Goal: Contribute content: Contribute content

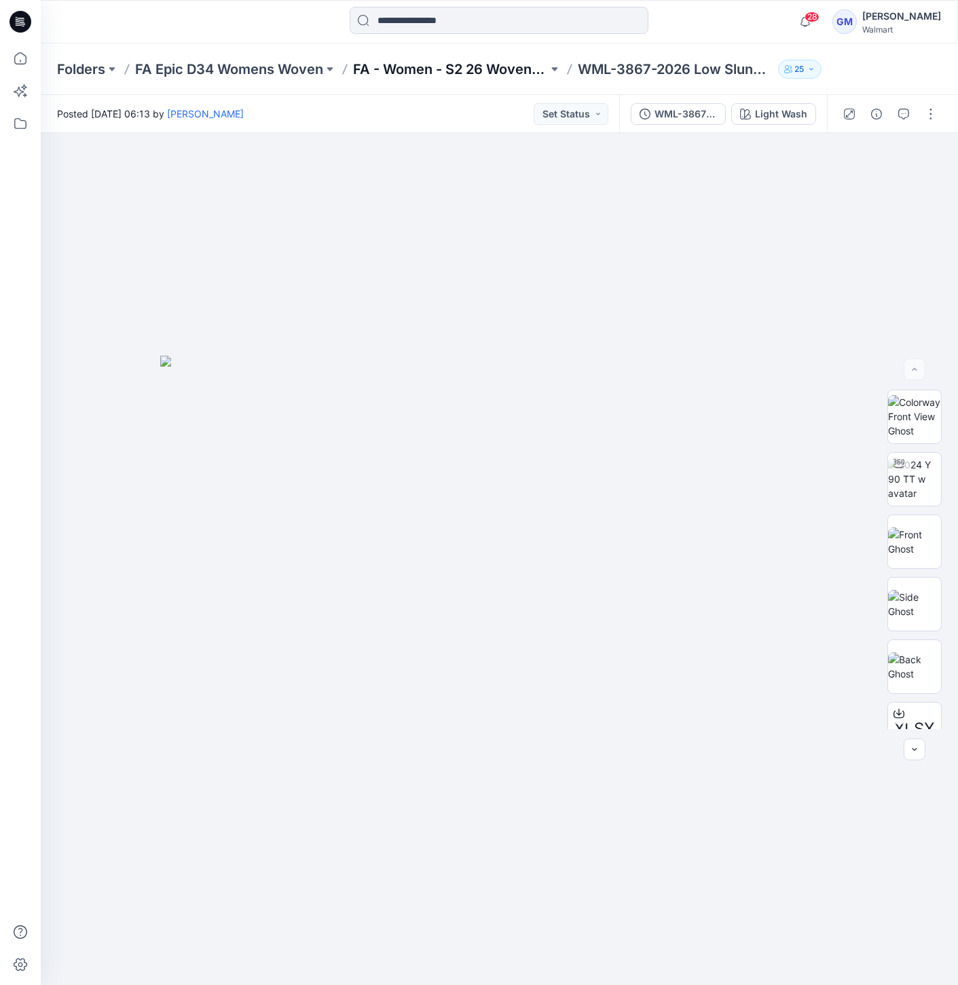
click at [381, 65] on p "FA - Women - S2 26 Woven Board" at bounding box center [450, 69] width 195 height 19
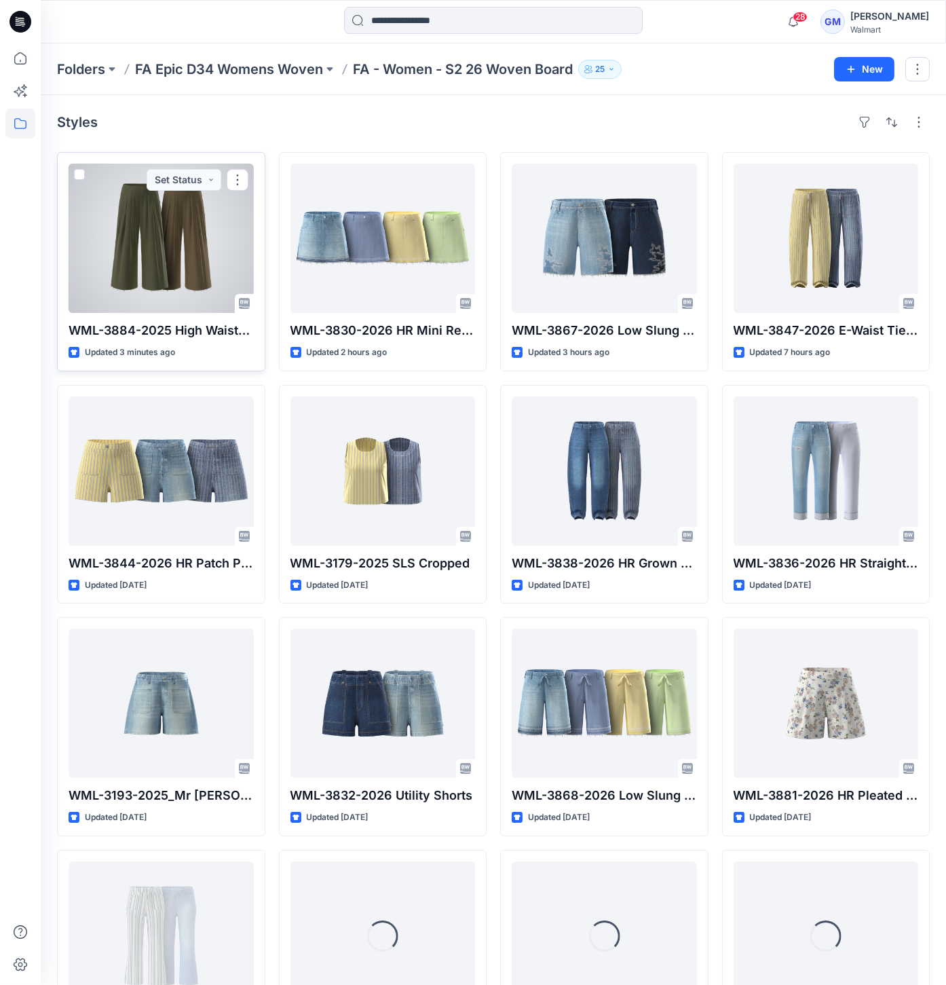
click at [186, 246] on div at bounding box center [161, 238] width 185 height 149
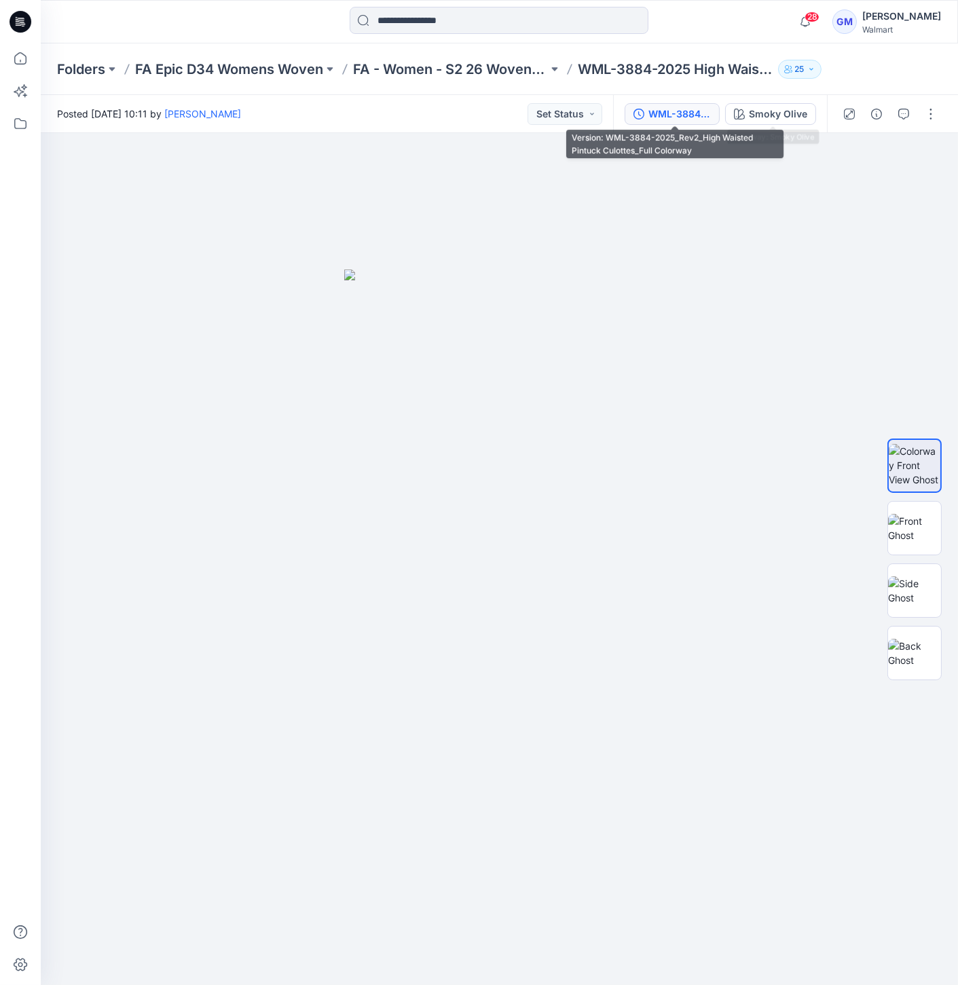
click at [675, 117] on div "WML-3884-2025_Rev2_High Waisted Pintuck Culottes_Full Colorway" at bounding box center [679, 114] width 62 height 15
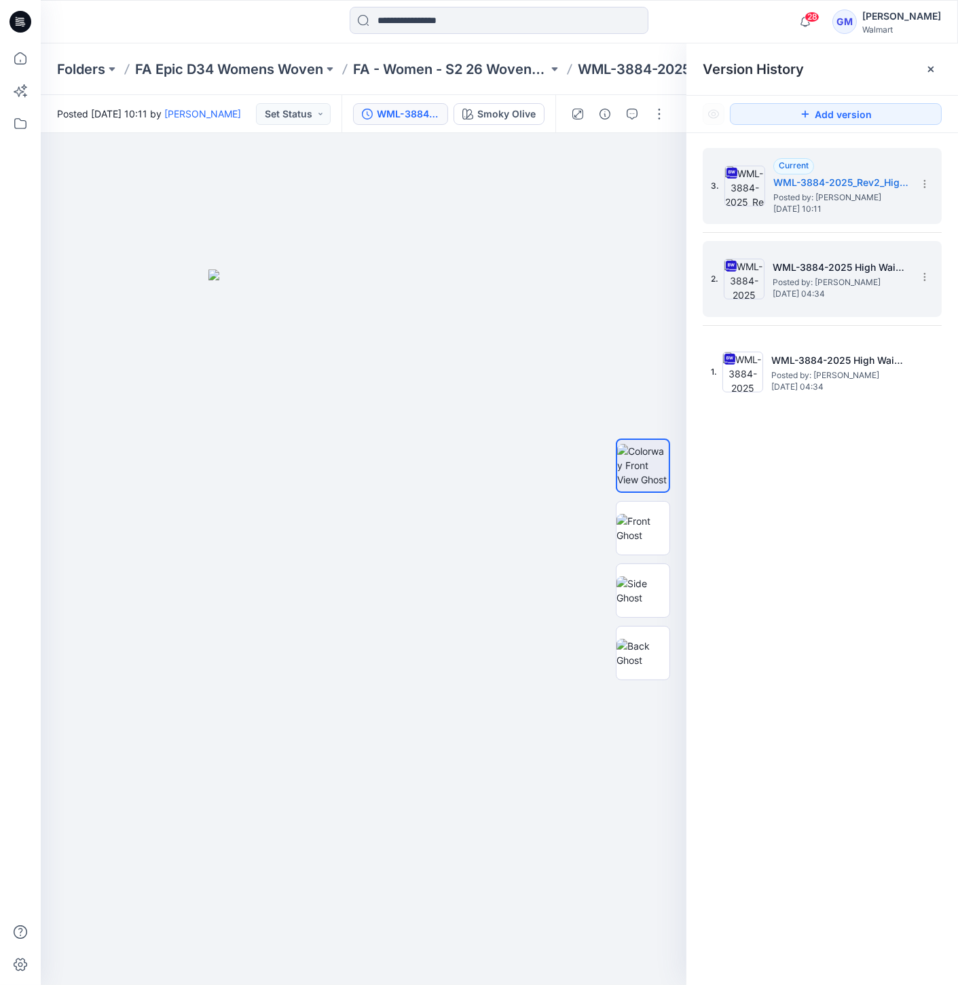
drag, startPoint x: 752, startPoint y: 270, endPoint x: 753, endPoint y: 293, distance: 23.1
click at [752, 270] on img at bounding box center [743, 279] width 41 height 41
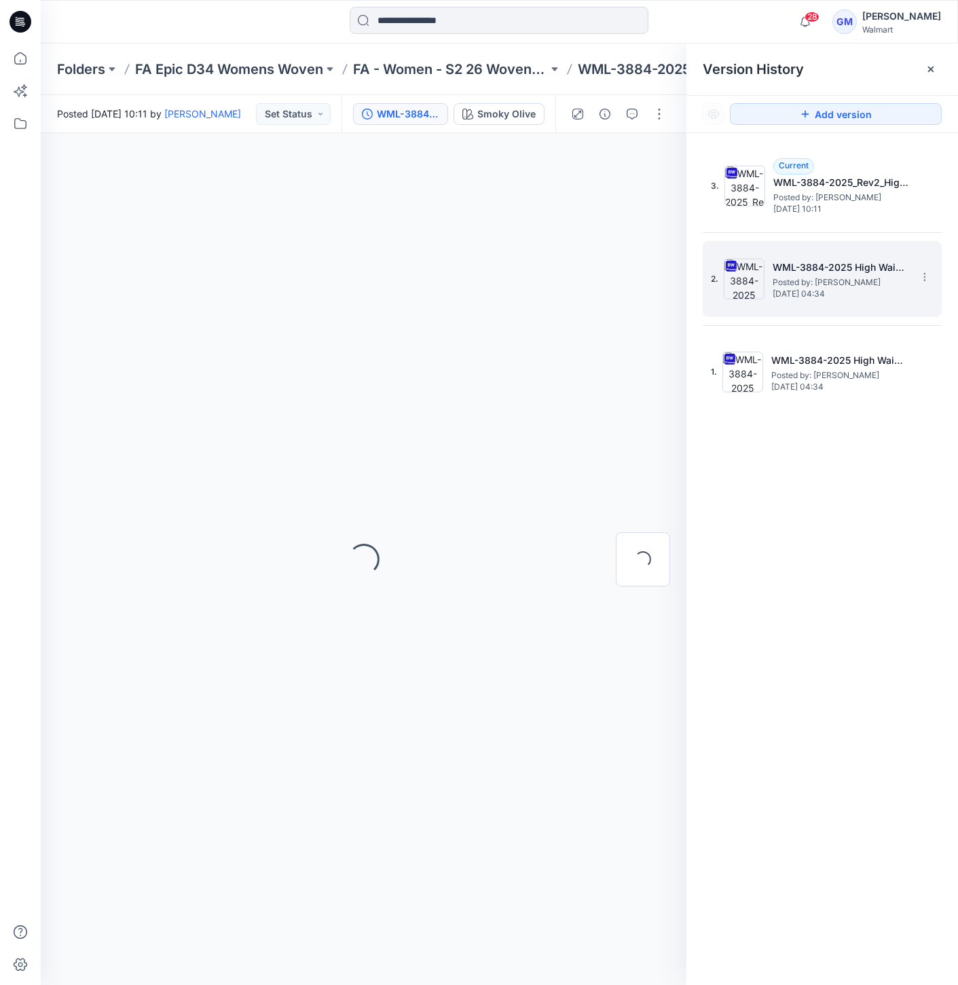
click at [753, 277] on img at bounding box center [743, 279] width 41 height 41
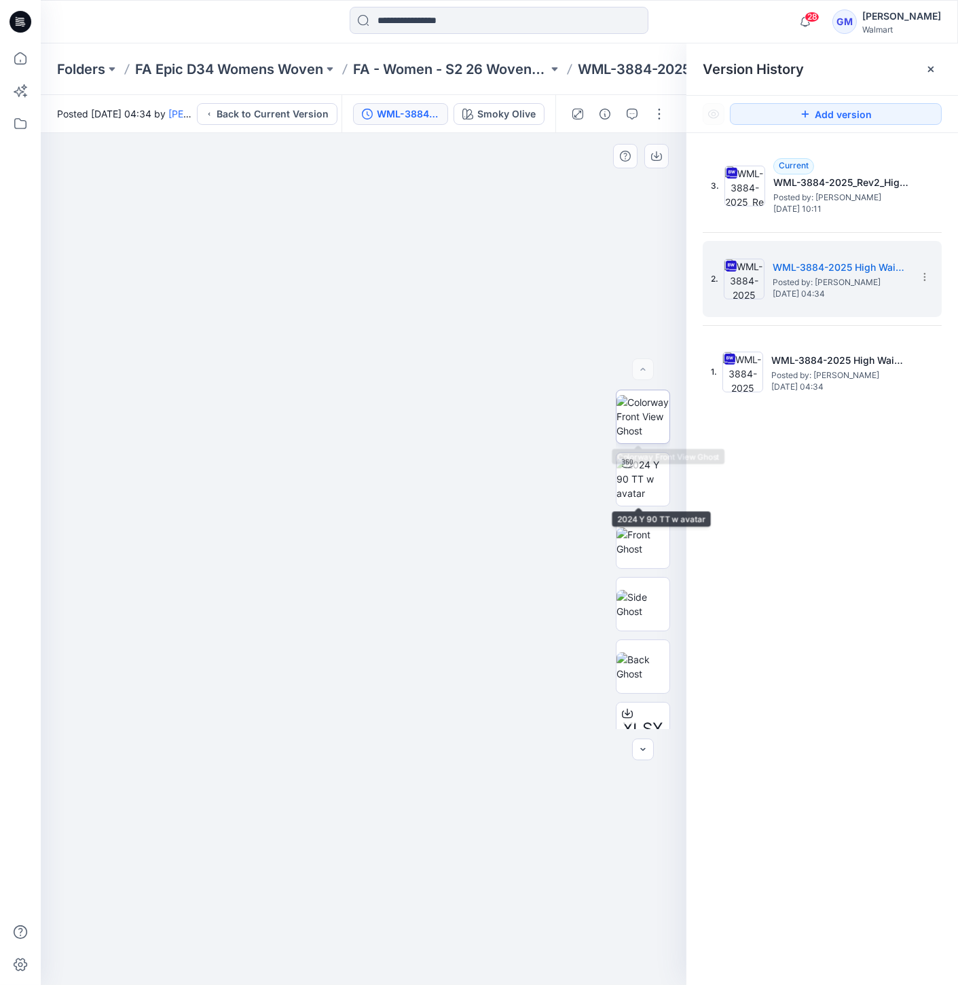
click at [644, 415] on img at bounding box center [642, 416] width 53 height 43
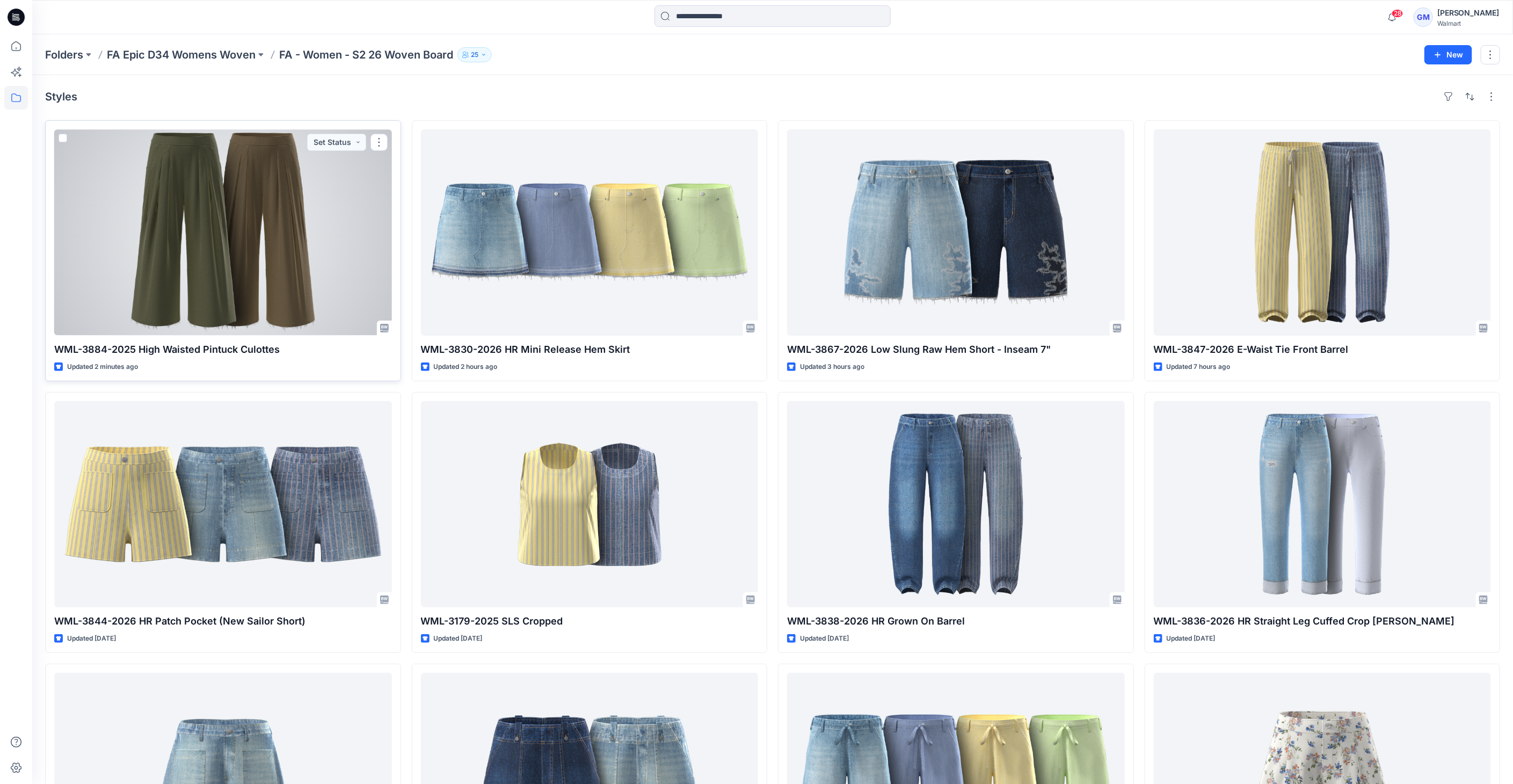
click at [233, 282] on div at bounding box center [223, 233] width 338 height 206
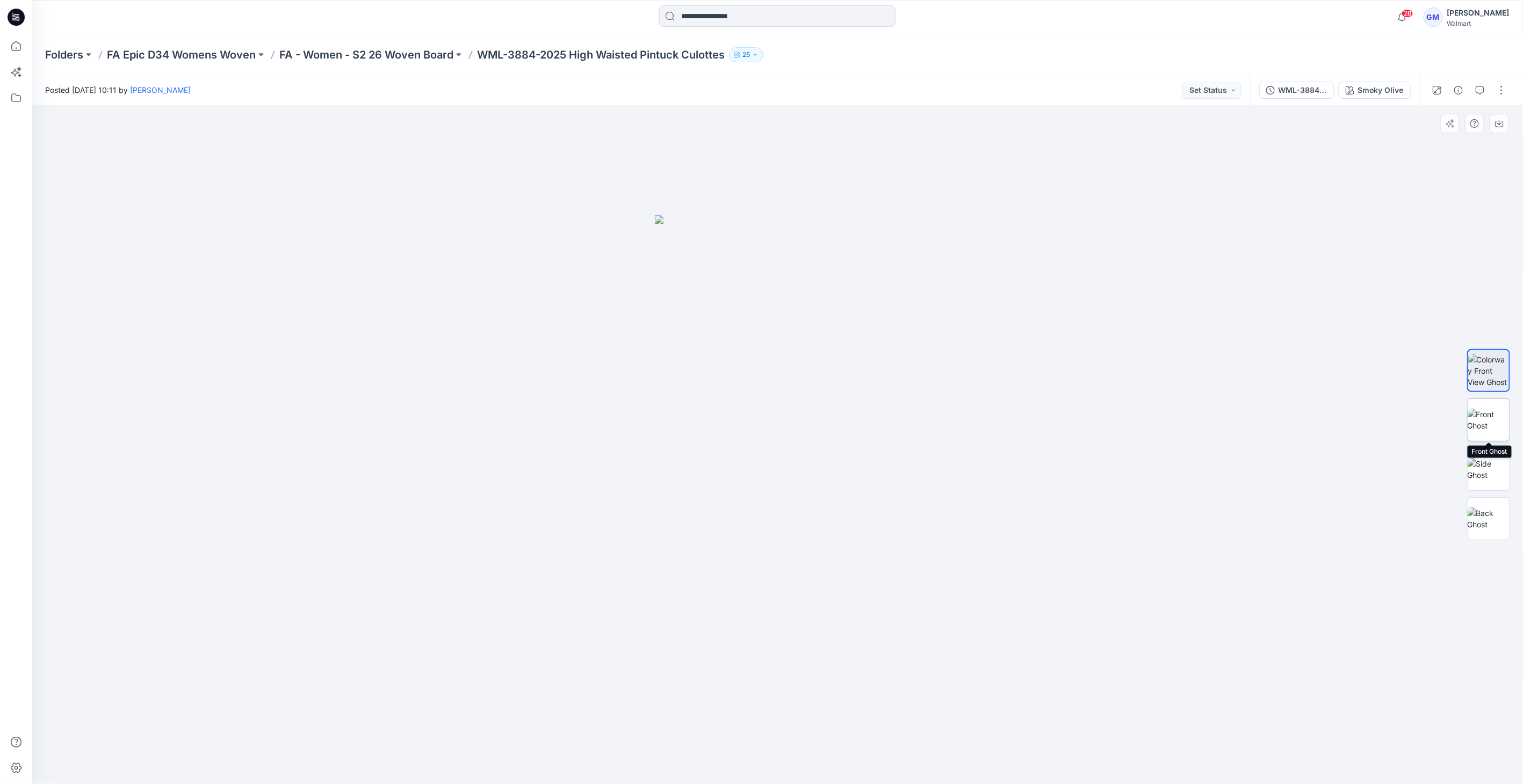
click at [1495, 423] on img at bounding box center [1488, 419] width 42 height 23
click at [1487, 479] on img at bounding box center [1488, 469] width 42 height 23
click at [1482, 517] on img at bounding box center [1488, 518] width 42 height 23
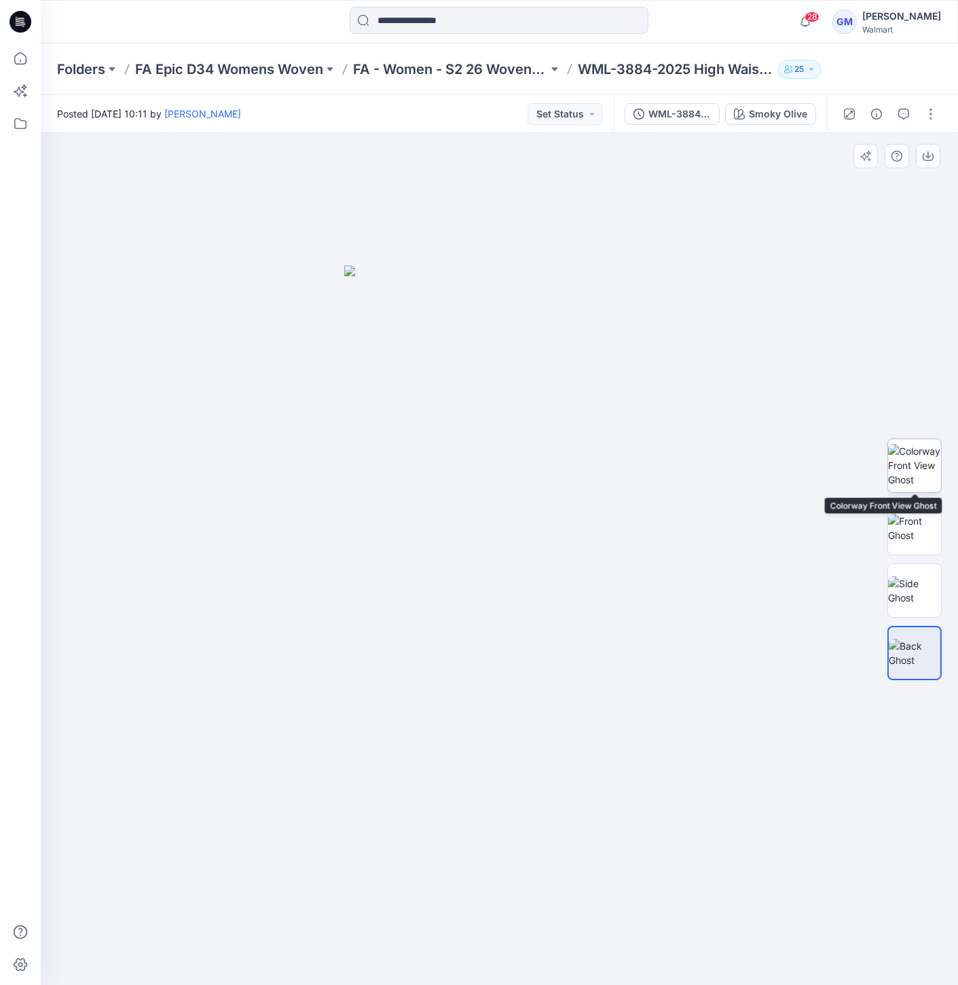
click at [919, 457] on img at bounding box center [914, 465] width 53 height 43
click at [907, 639] on img at bounding box center [914, 653] width 53 height 29
click at [898, 599] on img at bounding box center [914, 590] width 53 height 29
click at [901, 514] on img at bounding box center [914, 528] width 53 height 29
click at [919, 450] on img at bounding box center [914, 465] width 53 height 43
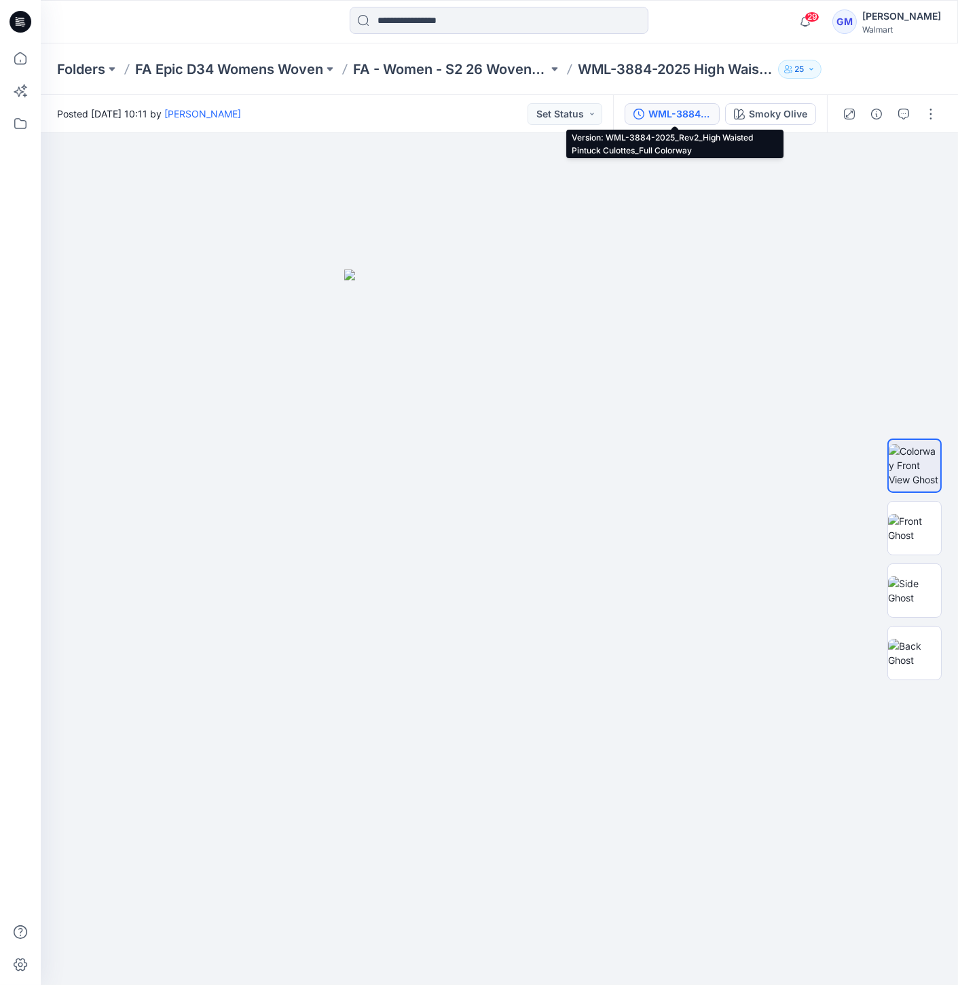
click at [666, 110] on div "WML-3884-2025_Rev2_High Waisted Pintuck Culottes_Full Colorway" at bounding box center [679, 114] width 62 height 15
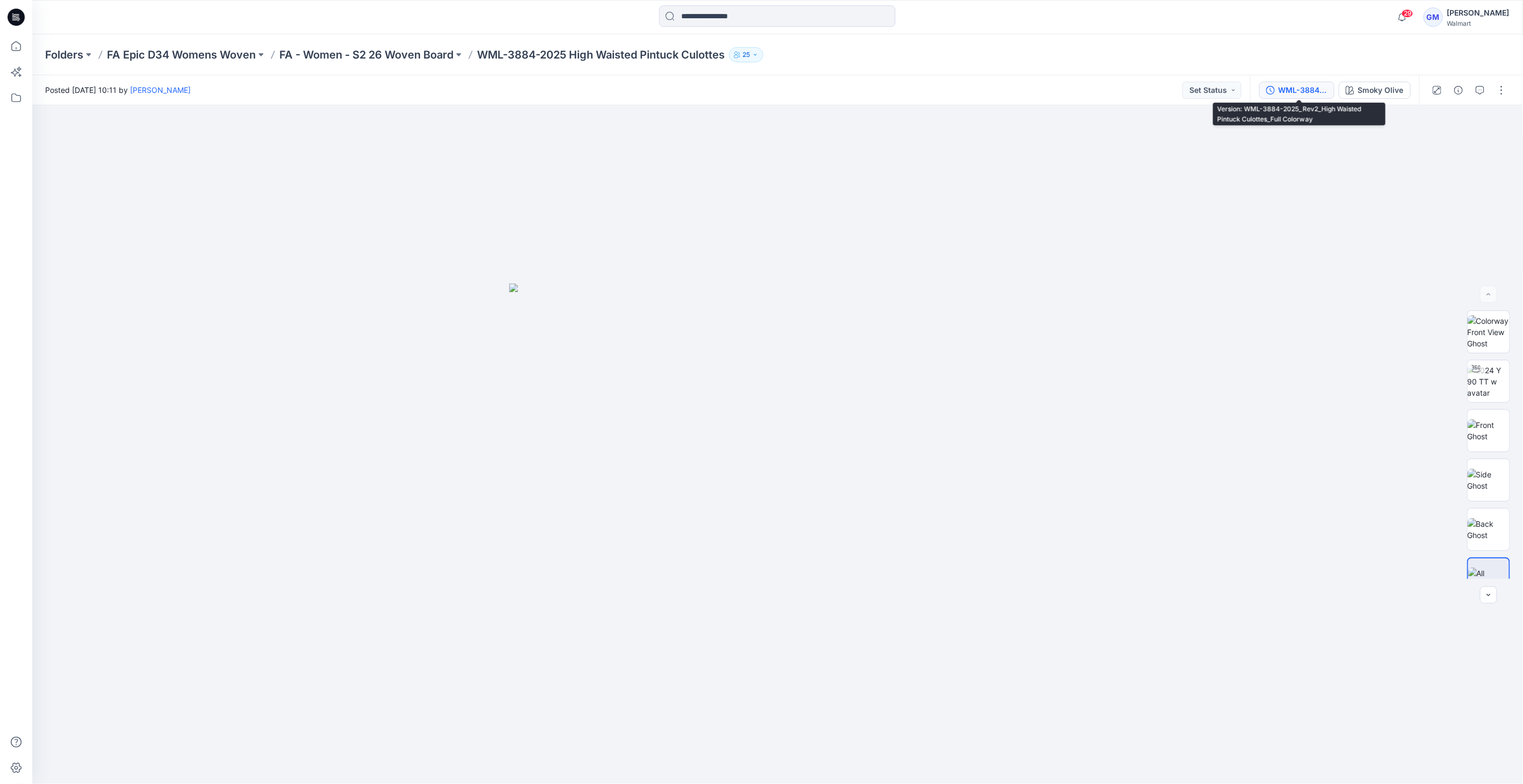
click at [758, 89] on div "WML-3884-2025_Rev2_High Waisted Pintuck Culottes_Full Colorway" at bounding box center [1302, 90] width 49 height 12
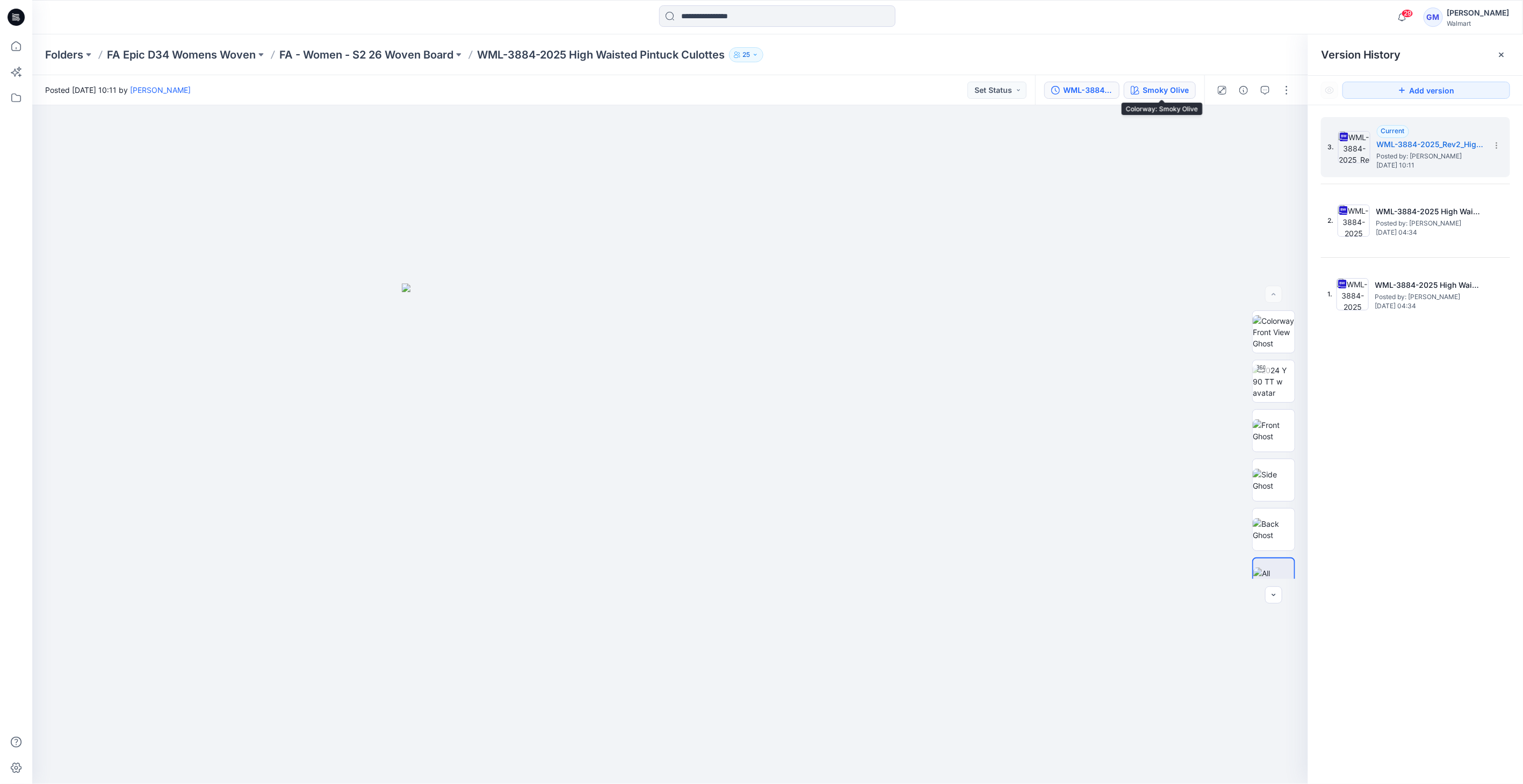
click at [758, 90] on div "Smoky Olive" at bounding box center [1165, 90] width 46 height 12
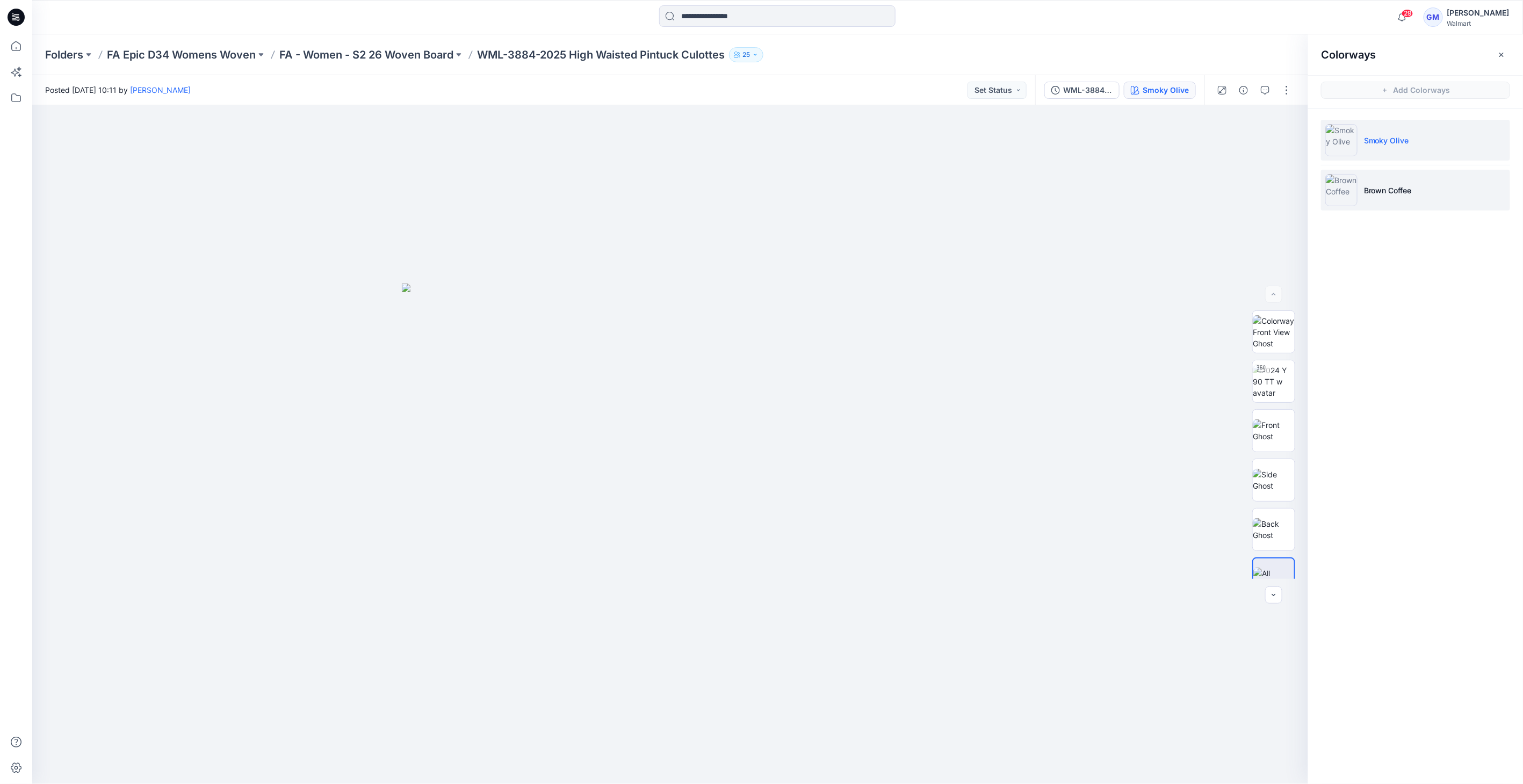
click at [758, 193] on img at bounding box center [1341, 190] width 32 height 32
drag, startPoint x: 1248, startPoint y: 396, endPoint x: 1274, endPoint y: 400, distance: 26.3
click at [758, 396] on div at bounding box center [1274, 444] width 69 height 268
click at [758, 402] on img at bounding box center [1274, 395] width 42 height 23
click at [758, 443] on img at bounding box center [1274, 445] width 42 height 23
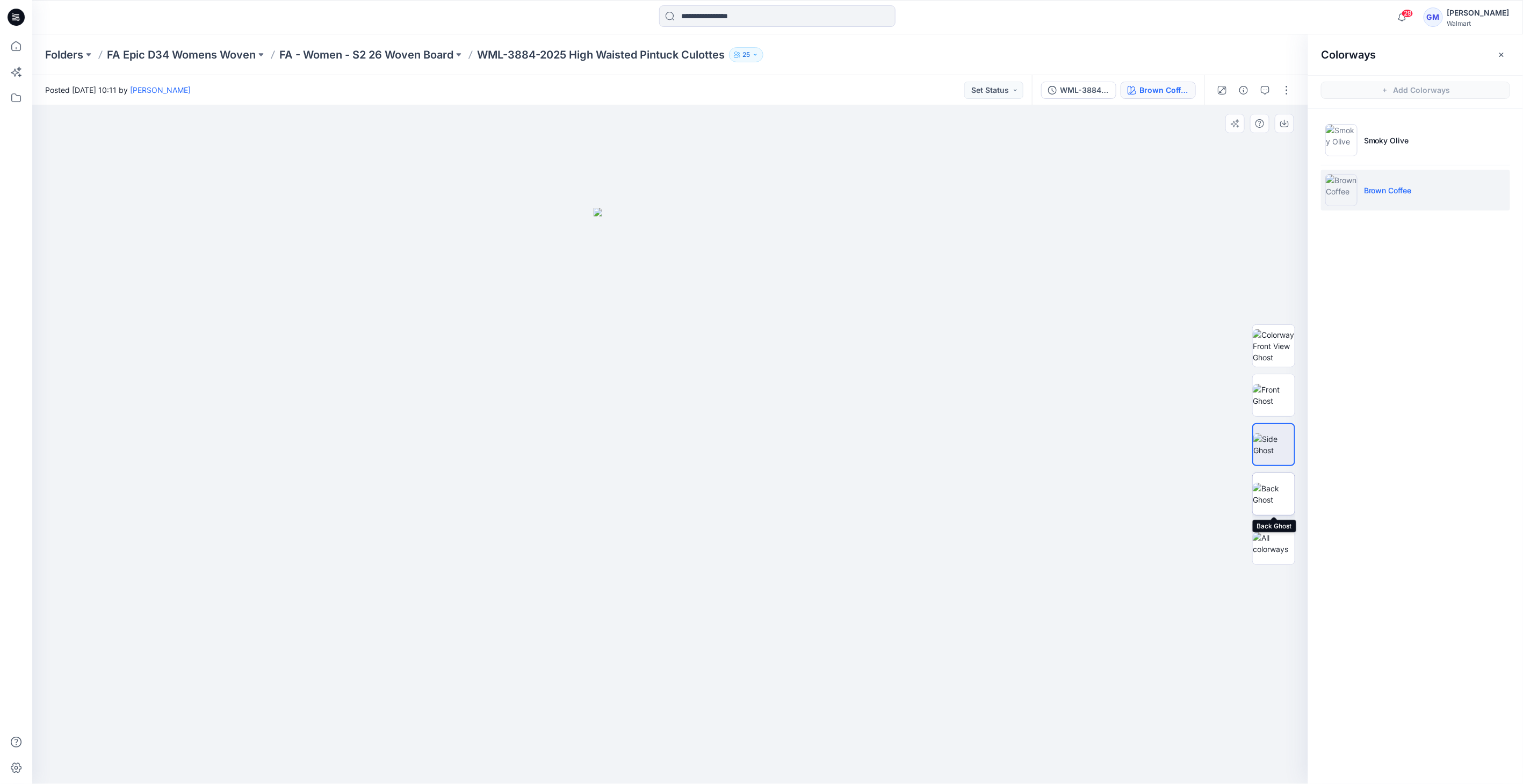
click at [758, 496] on img at bounding box center [1274, 494] width 42 height 23
click at [758, 435] on img at bounding box center [1274, 445] width 42 height 23
click at [758, 501] on img at bounding box center [1274, 494] width 42 height 23
click at [758, 543] on img at bounding box center [1274, 543] width 42 height 23
click at [758, 89] on div "WML-3884-2025_Rev2_High Waisted Pintuck Culottes_Full Colorway" at bounding box center [1084, 90] width 49 height 12
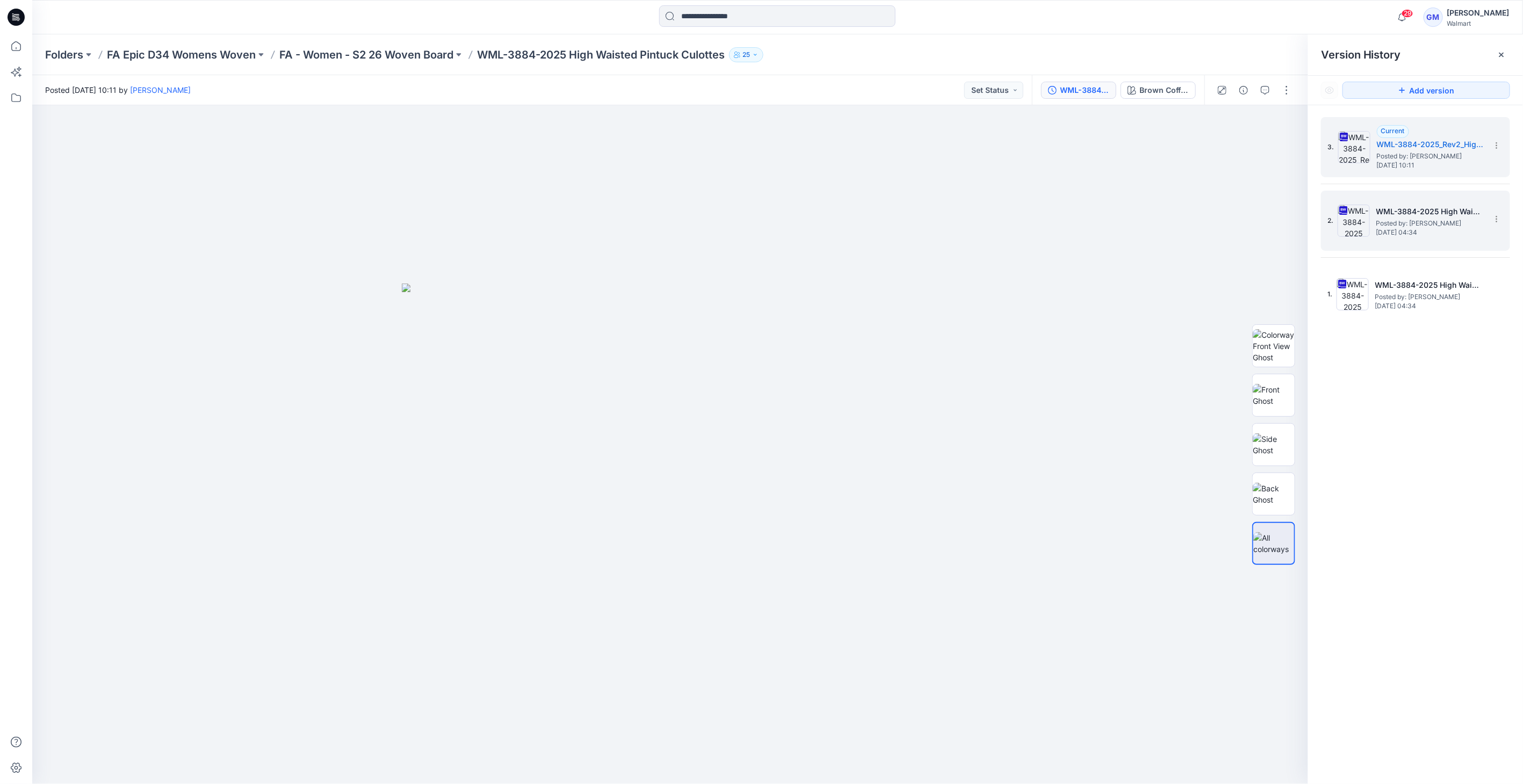
click at [758, 228] on img at bounding box center [1354, 221] width 32 height 32
click at [758, 218] on img at bounding box center [1354, 221] width 32 height 32
click at [758, 221] on img at bounding box center [1354, 221] width 32 height 32
click at [758, 154] on img at bounding box center [1354, 147] width 32 height 32
click at [758, 92] on button "button" at bounding box center [1286, 90] width 17 height 17
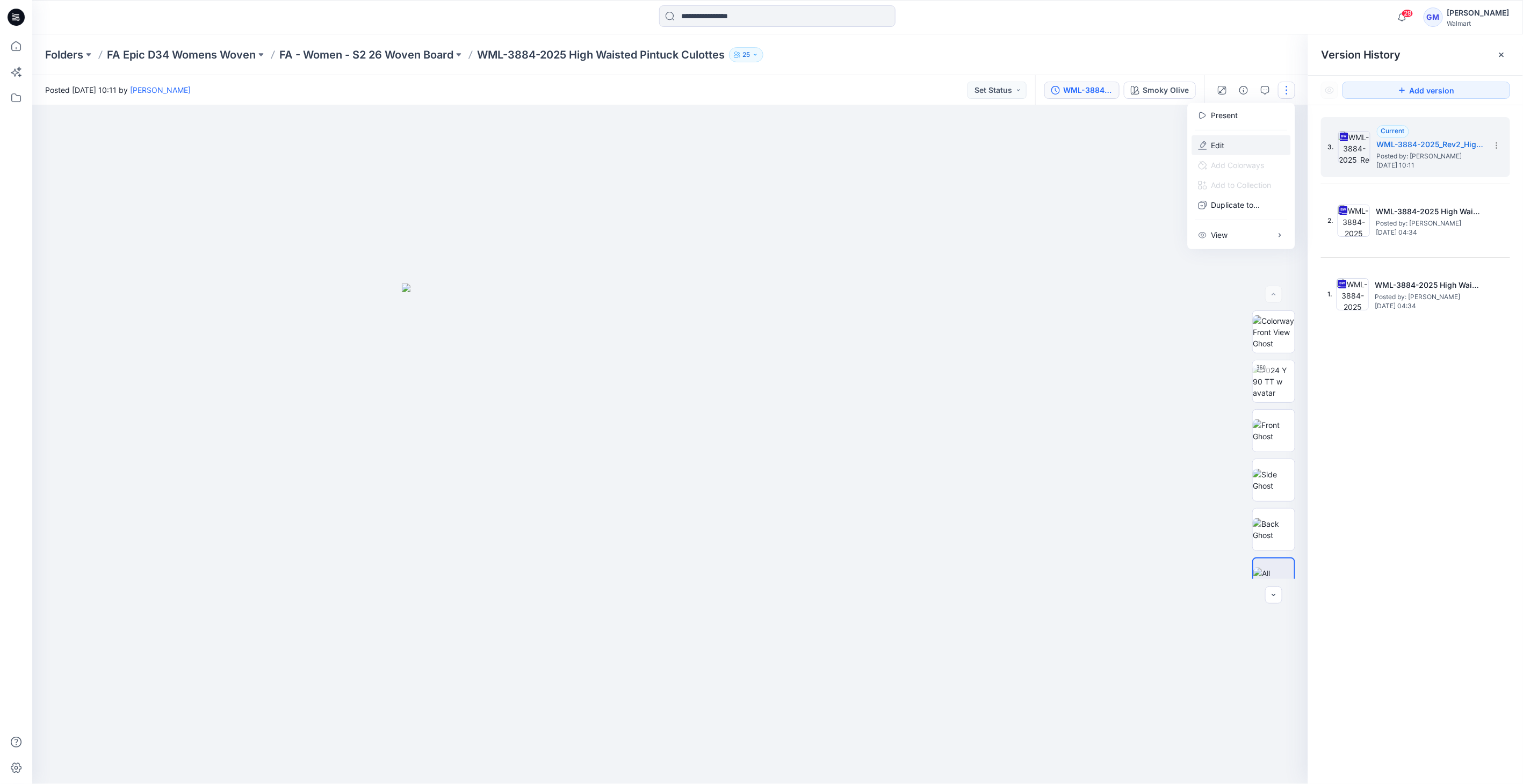
click at [758, 144] on button "Edit" at bounding box center [1241, 145] width 99 height 20
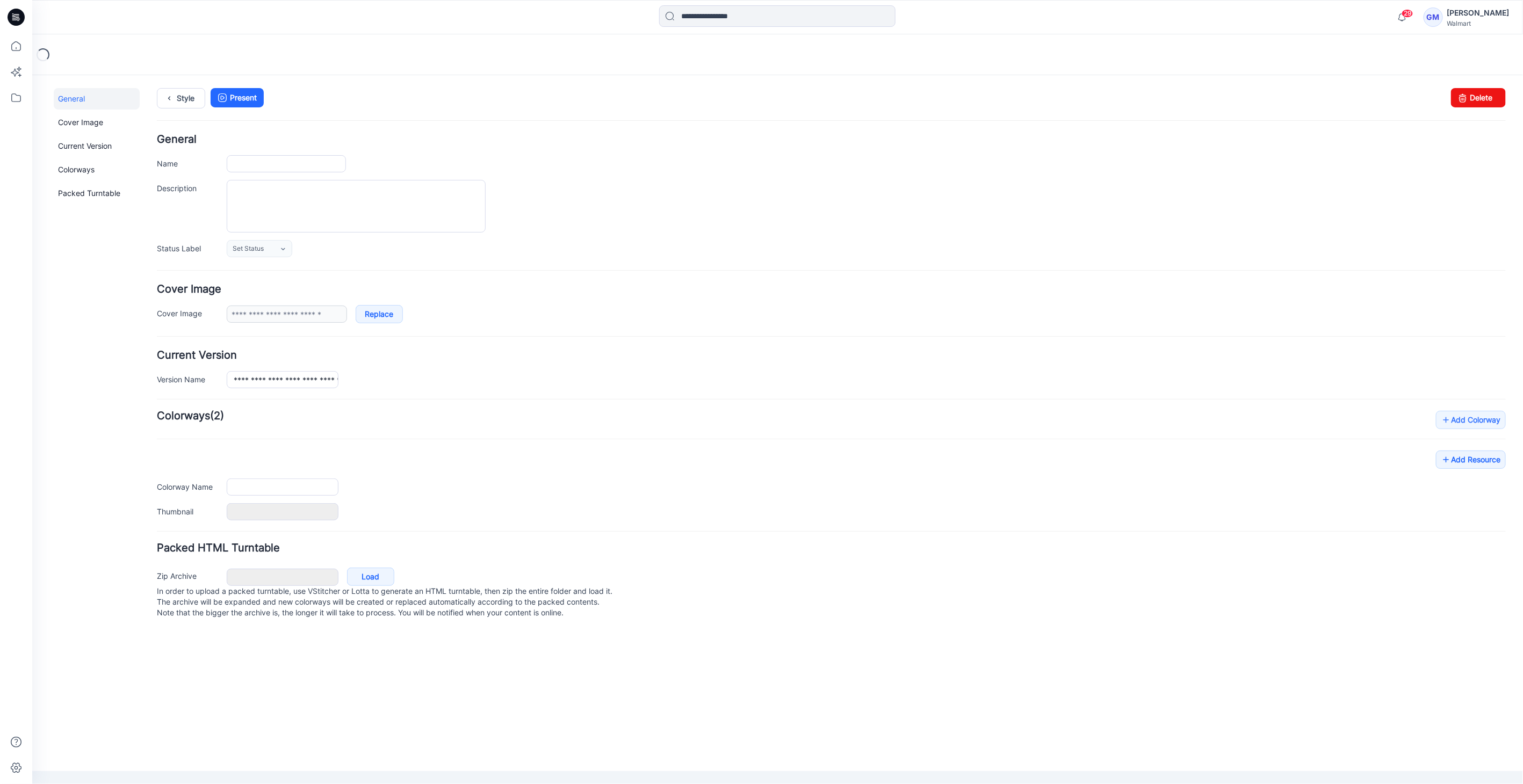
type input "**********"
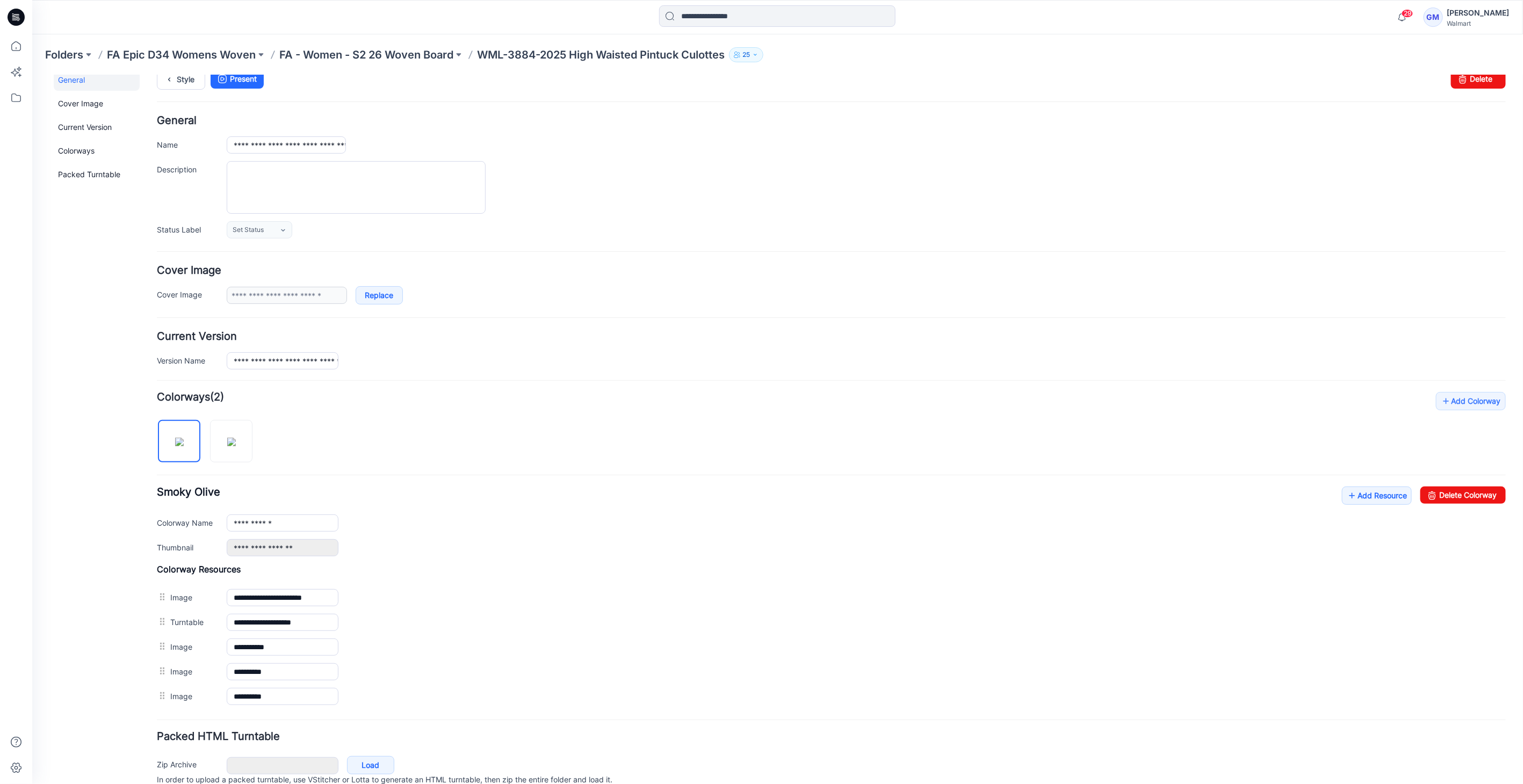
scroll to position [62, 0]
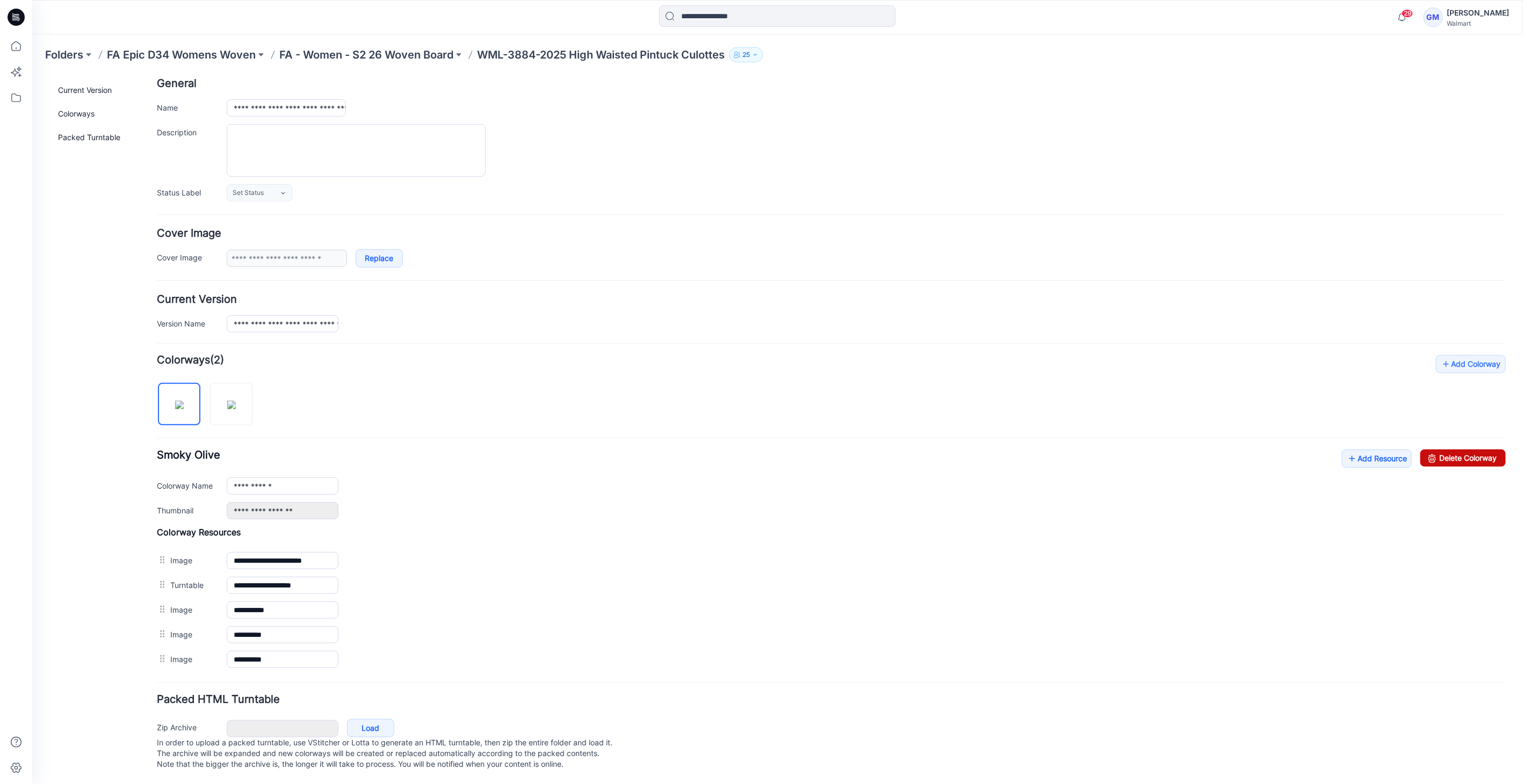
drag, startPoint x: 1460, startPoint y: 452, endPoint x: 852, endPoint y: 128, distance: 688.9
click at [1460, 452] on link "Delete Colorway" at bounding box center [1463, 457] width 85 height 17
type input "**********"
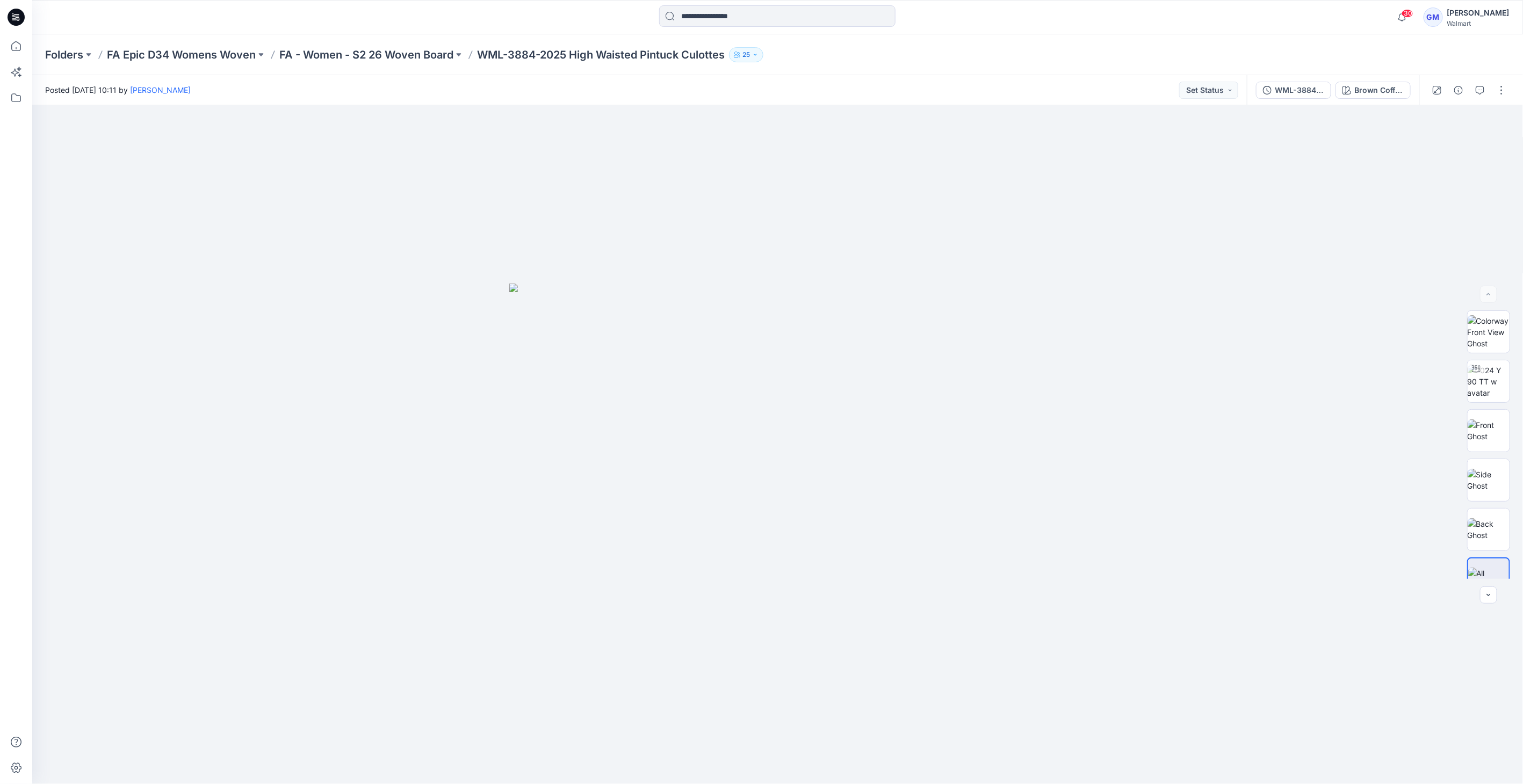
click at [527, 0] on html "30 Notifications Your style WML-3884-2025 High Waisted Pintuck Culottes has bee…" at bounding box center [762, 392] width 1523 height 784
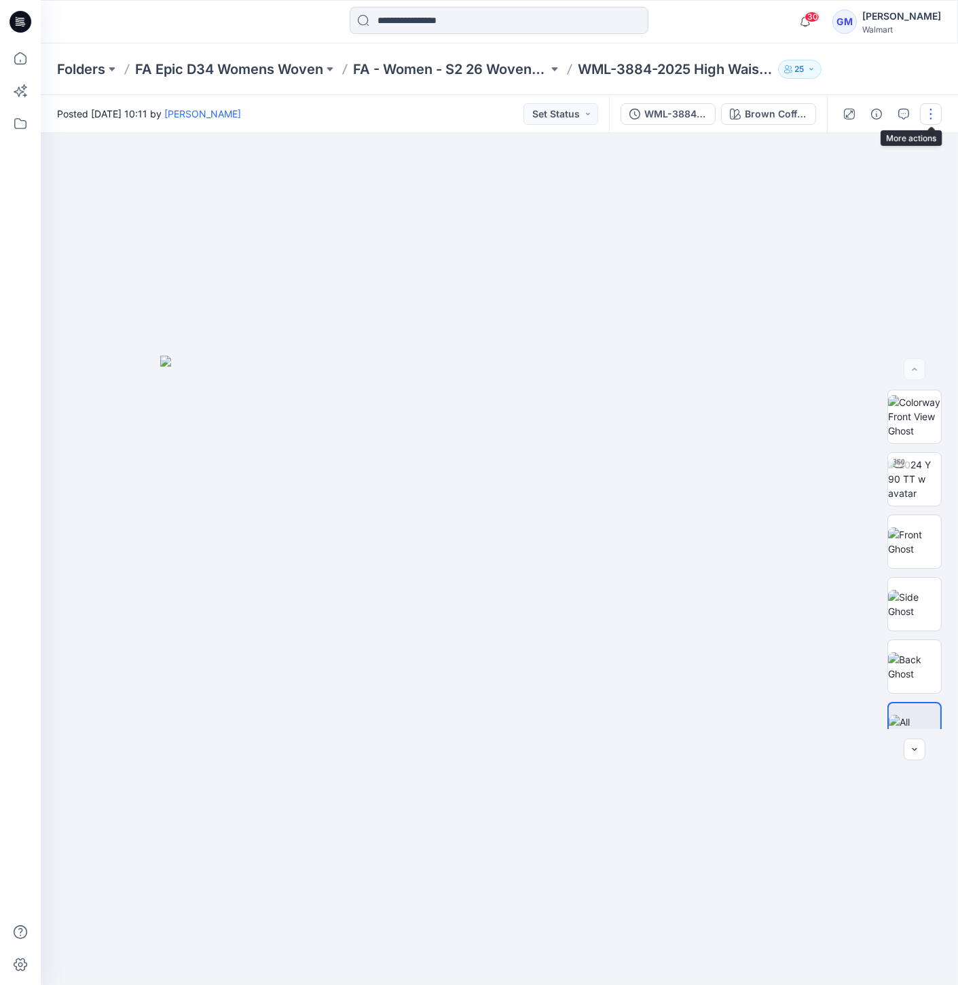
click at [924, 105] on button "button" at bounding box center [931, 114] width 22 height 22
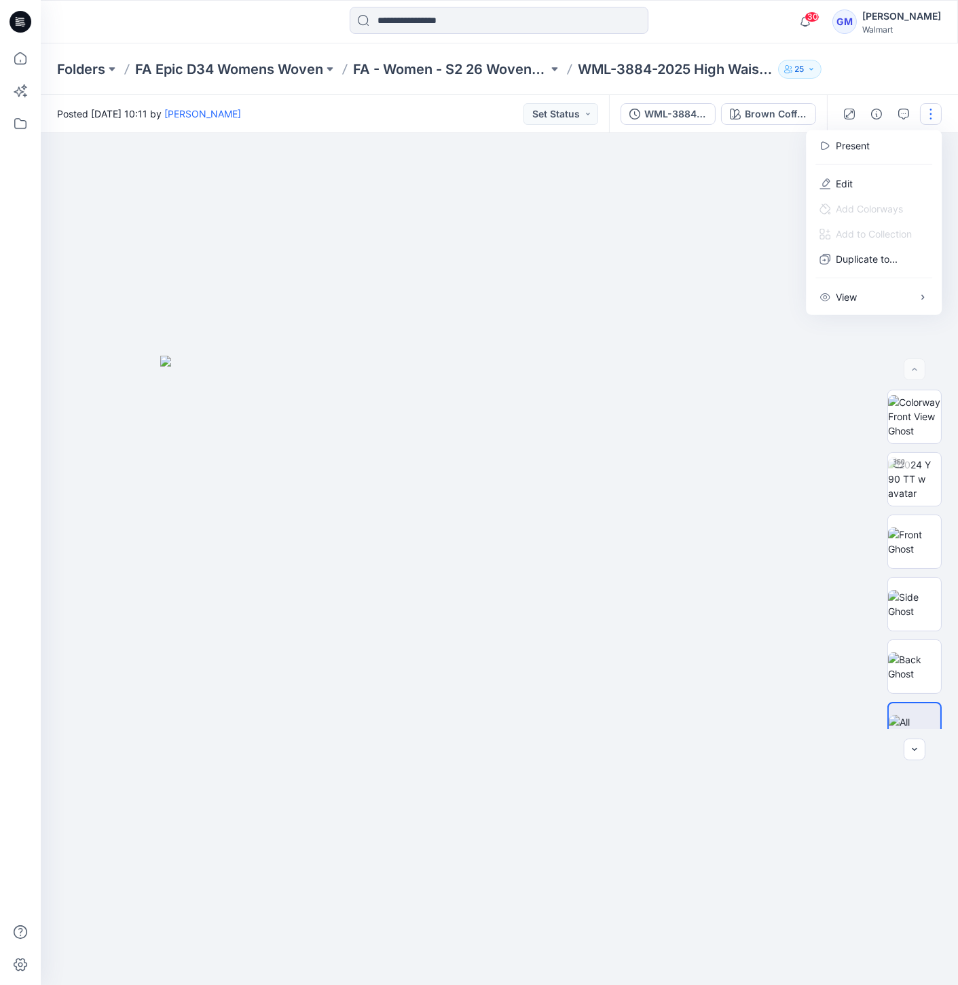
click at [595, 238] on div at bounding box center [499, 559] width 917 height 852
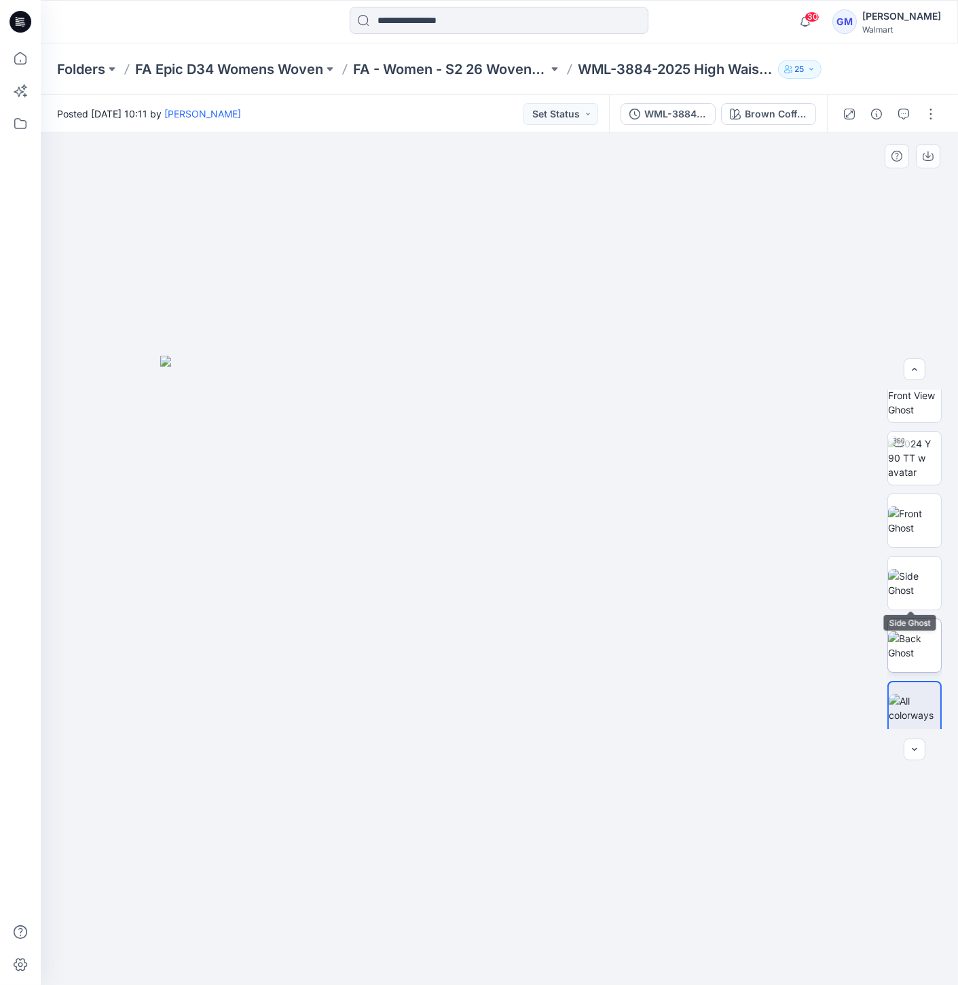
scroll to position [27, 0]
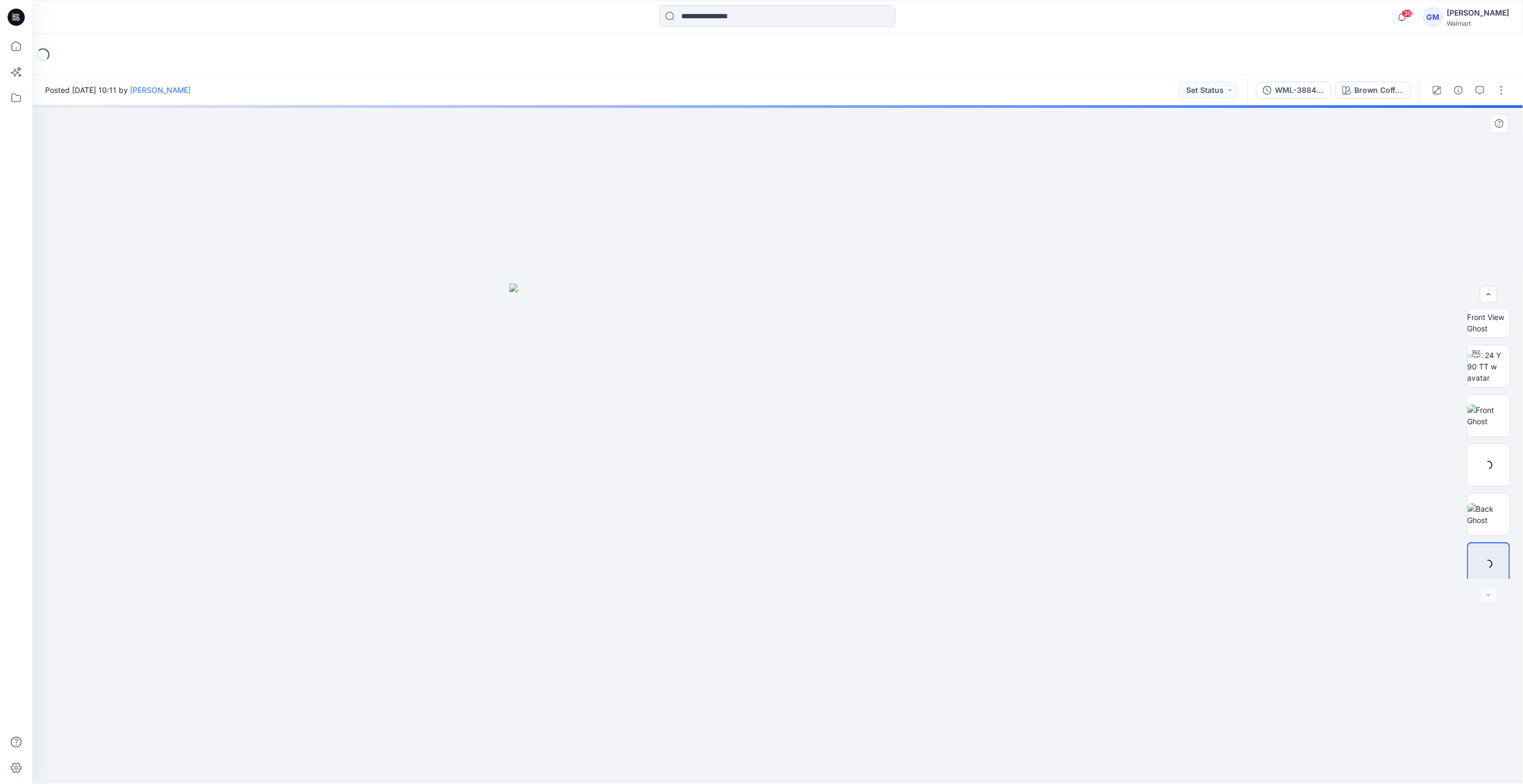
scroll to position [21, 0]
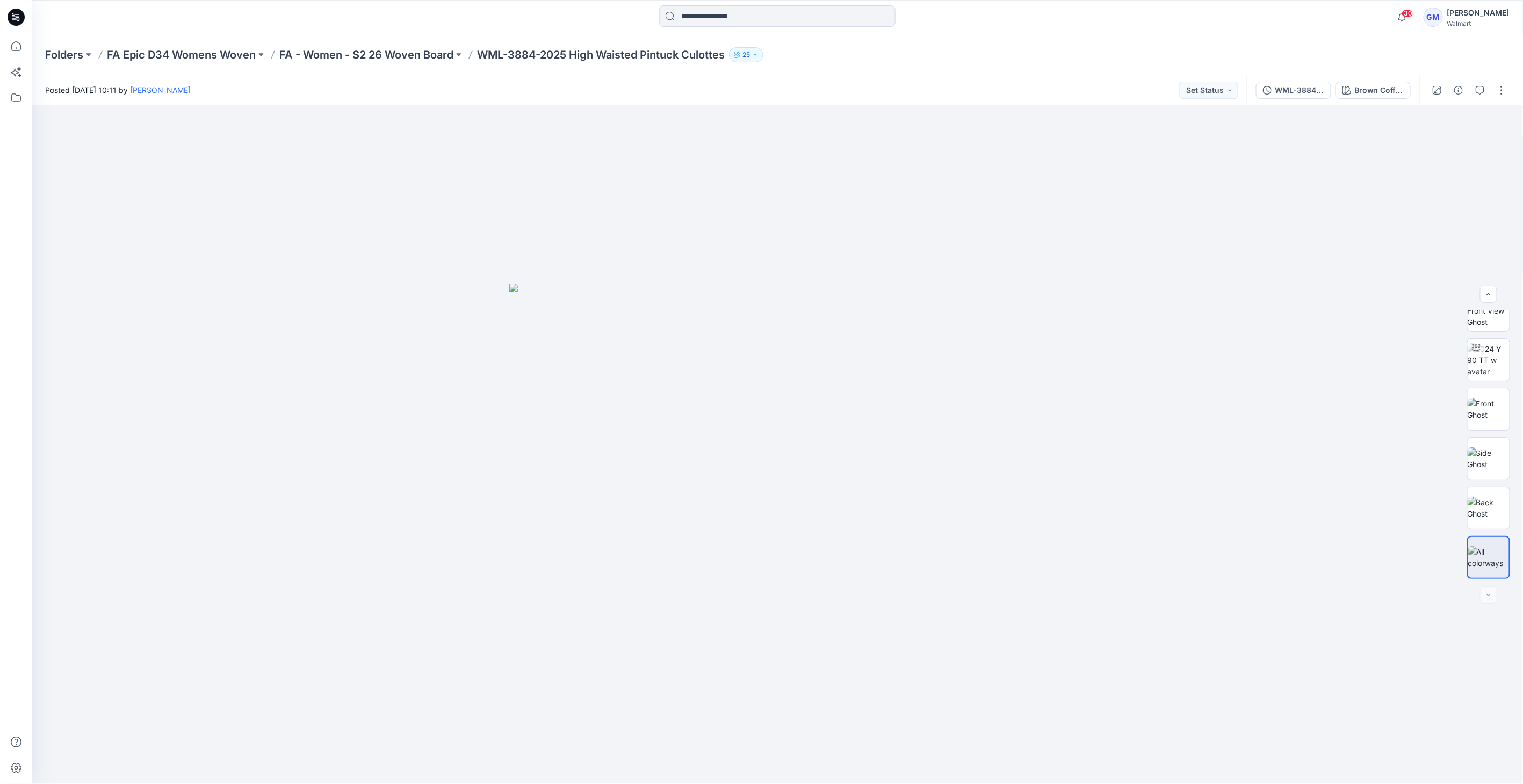
click at [1492, 90] on div at bounding box center [1469, 90] width 100 height 30
click at [1503, 89] on button "button" at bounding box center [1502, 90] width 17 height 17
click at [1453, 150] on button "Edit" at bounding box center [1456, 145] width 99 height 20
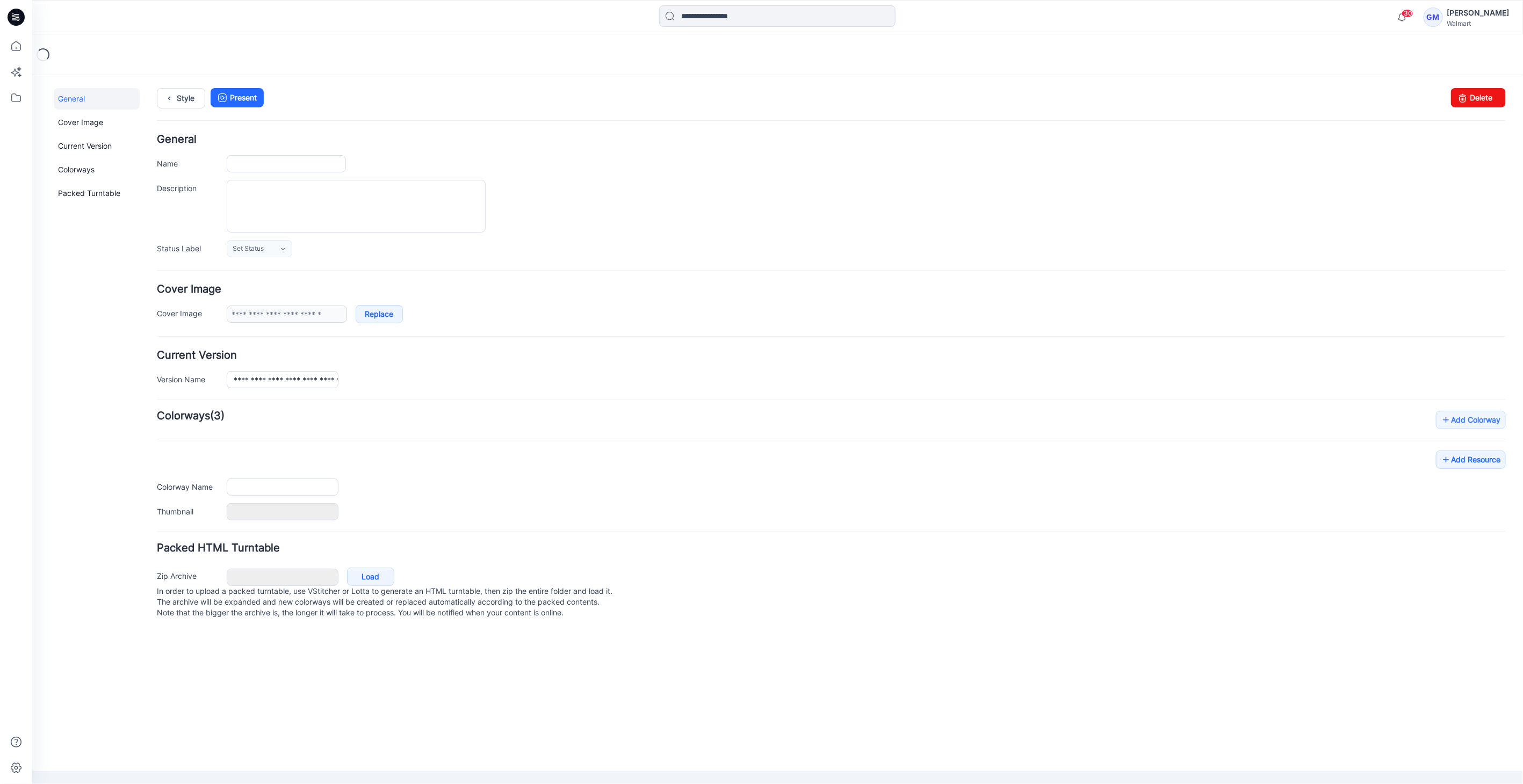
type input "**********"
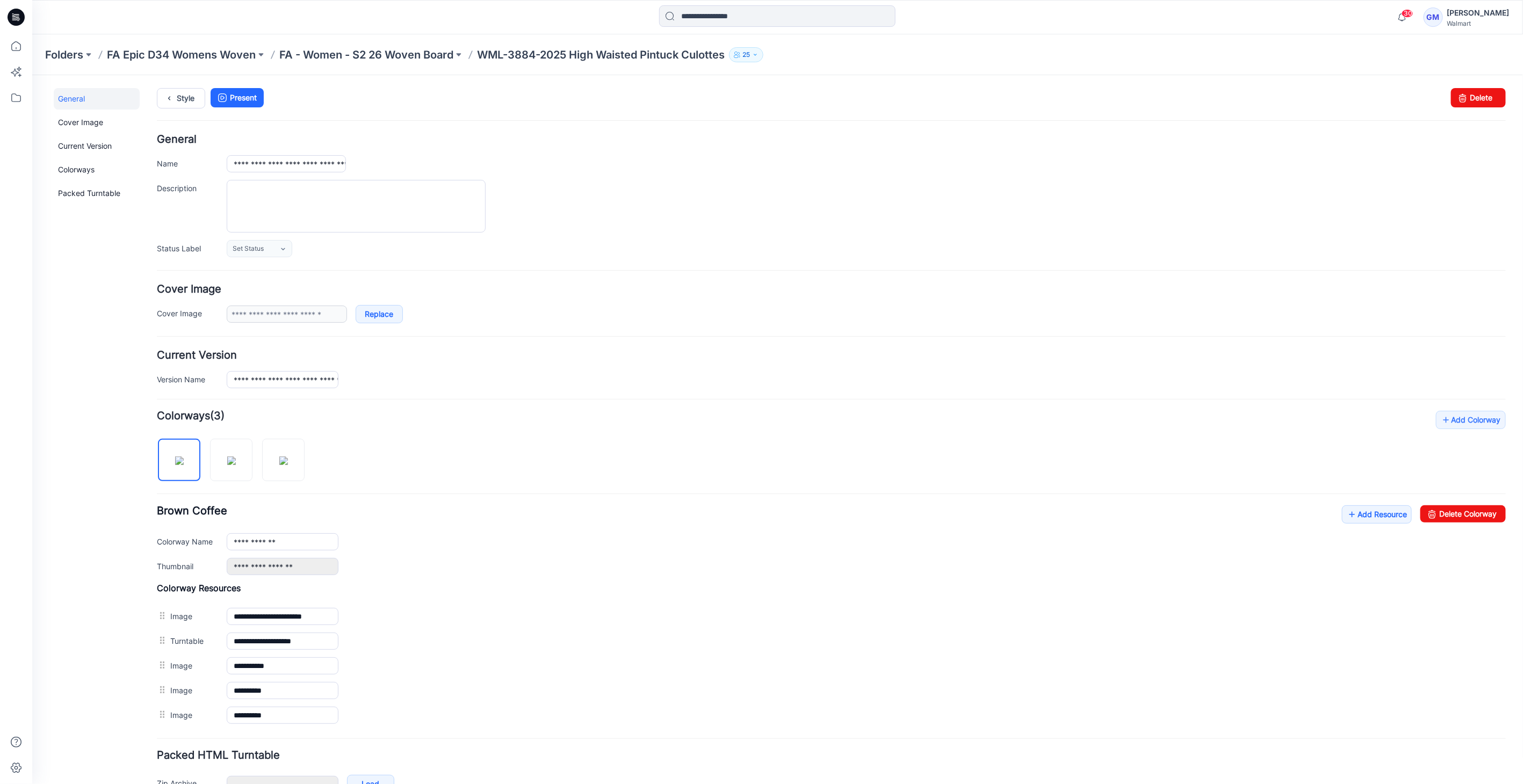
click at [1378, 521] on div "**********" at bounding box center [830, 540] width 1349 height 70
click at [1380, 515] on link "Add Resource" at bounding box center [1377, 513] width 70 height 18
click at [1386, 519] on link "Add Resource" at bounding box center [1377, 513] width 70 height 18
